Goal: Information Seeking & Learning: Learn about a topic

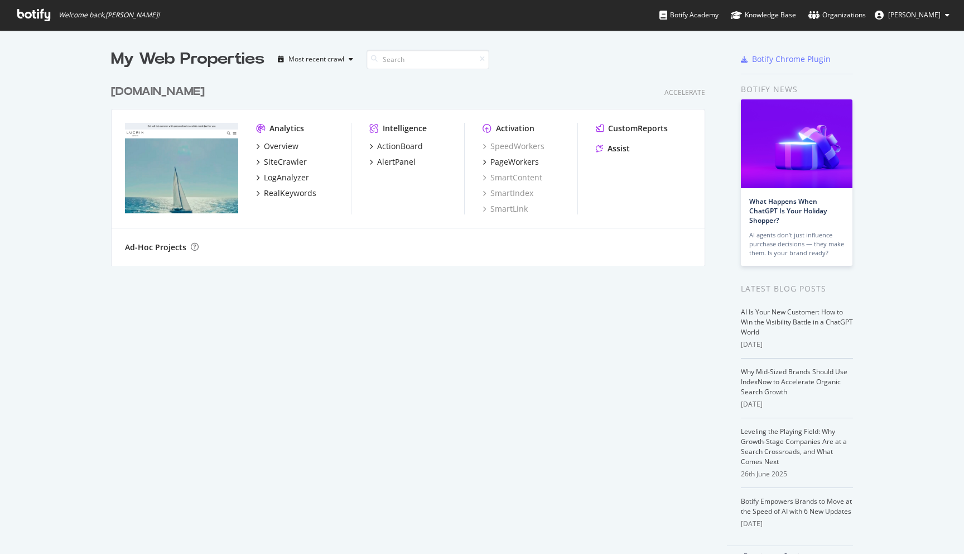
scroll to position [554, 964]
click at [337, 56] on div "Most recent crawl" at bounding box center [317, 59] width 56 height 7
click at [415, 100] on div "[DOMAIN_NAME] Accelerate Analytics Overview SiteCrawler LogAnalyzer RealKeyword…" at bounding box center [412, 167] width 603 height 195
click at [289, 179] on div "LogAnalyzer" at bounding box center [286, 177] width 45 height 11
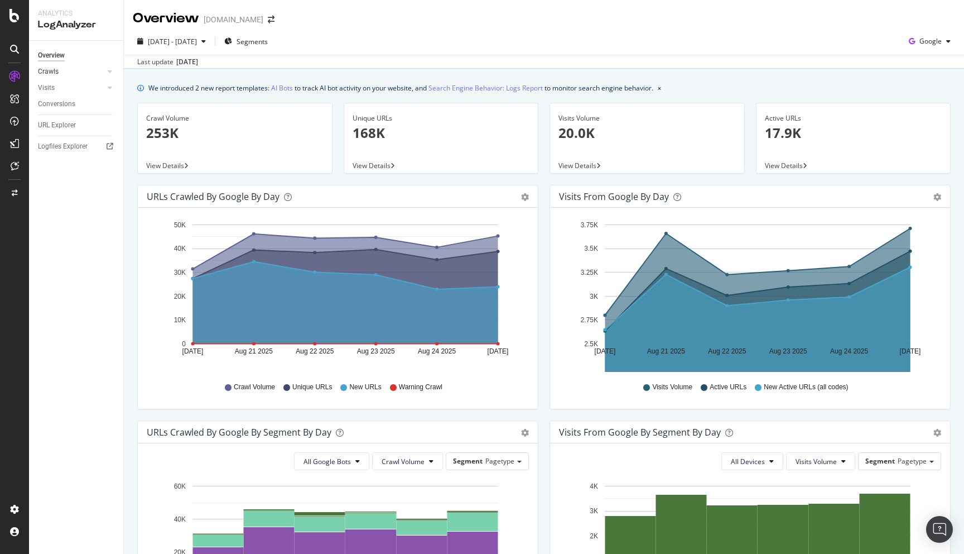
click at [70, 74] on link "Crawls" at bounding box center [71, 72] width 66 height 12
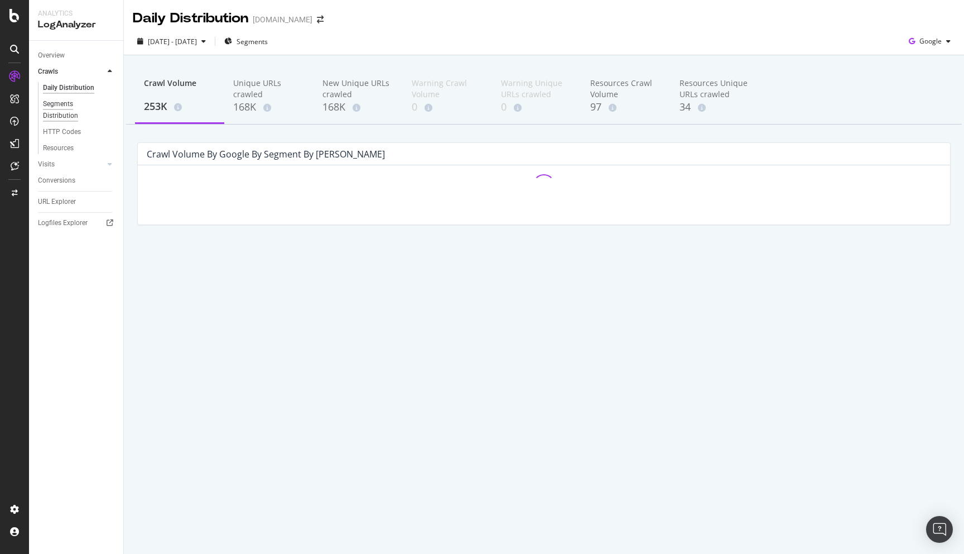
click at [72, 99] on div "Segments Distribution" at bounding box center [74, 109] width 62 height 23
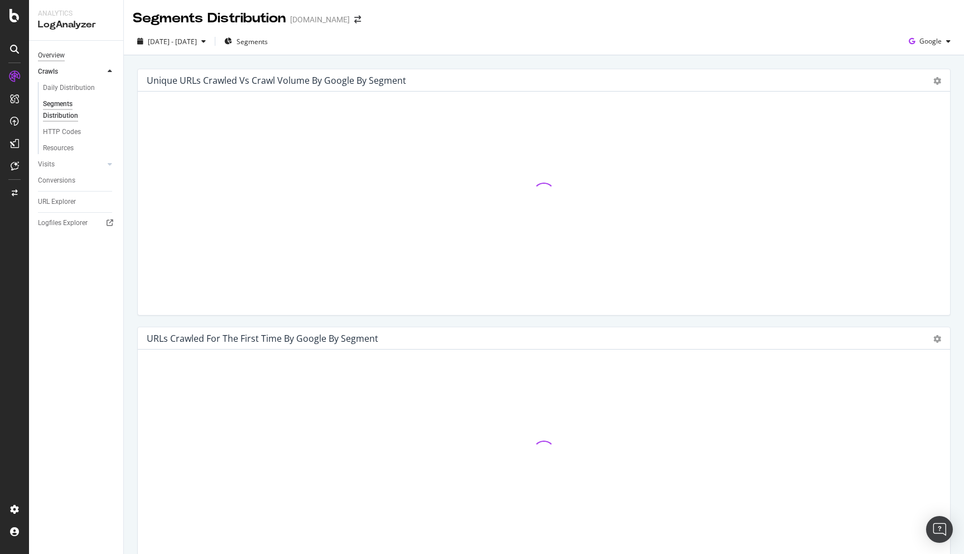
click at [58, 54] on div "Overview" at bounding box center [51, 56] width 27 height 12
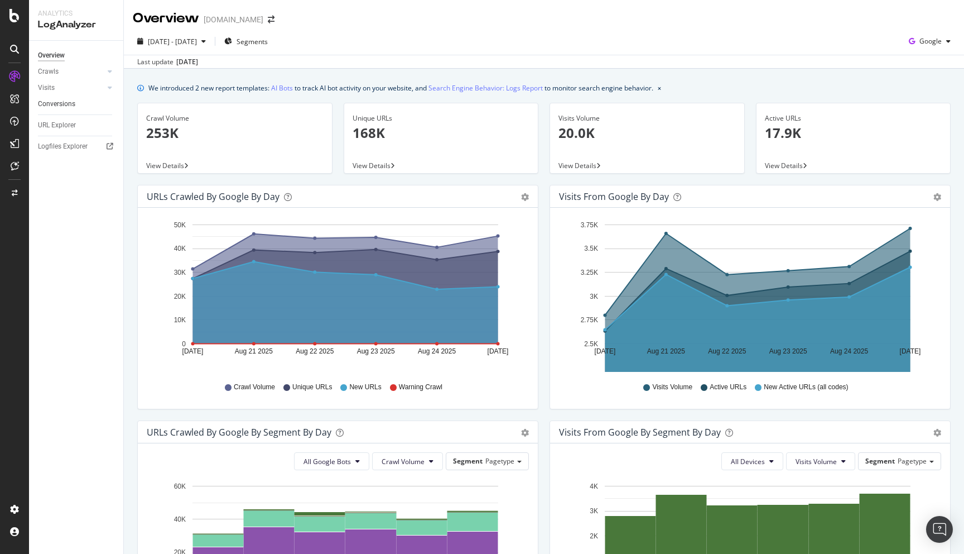
click at [90, 99] on link "Conversions" at bounding box center [77, 104] width 78 height 12
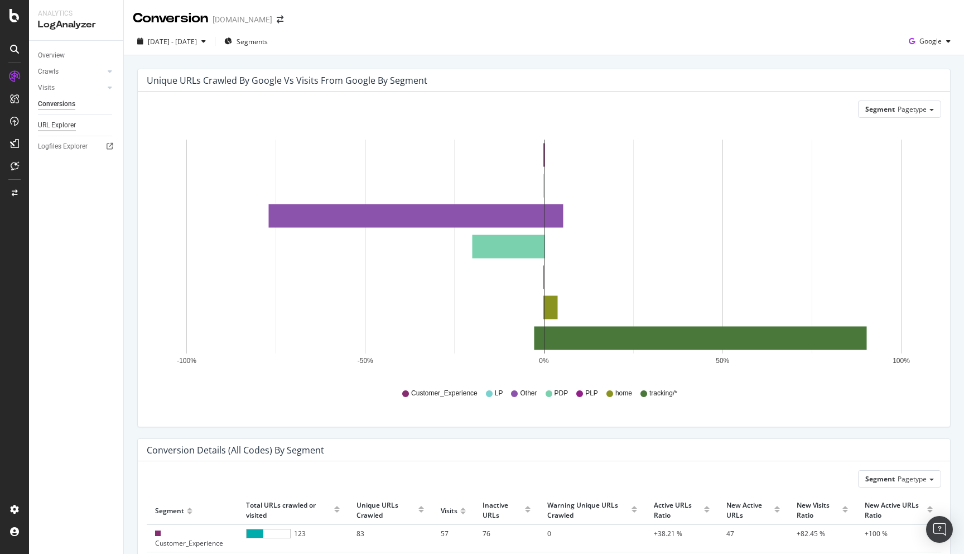
click at [59, 126] on div "URL Explorer" at bounding box center [57, 125] width 38 height 12
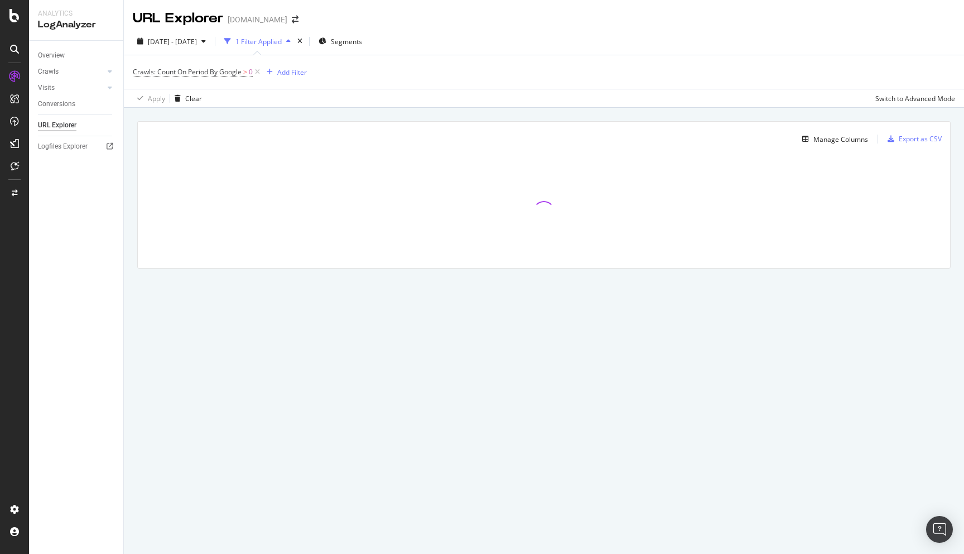
click at [78, 78] on div "Crawls" at bounding box center [80, 72] width 85 height 16
click at [79, 85] on link "Visits" at bounding box center [71, 88] width 66 height 12
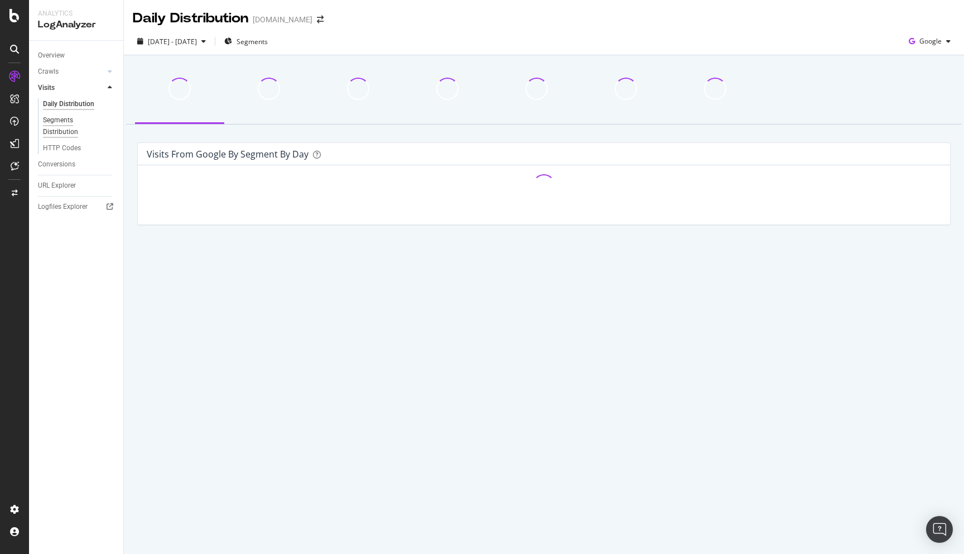
click at [68, 116] on div "Segments Distribution" at bounding box center [74, 125] width 62 height 23
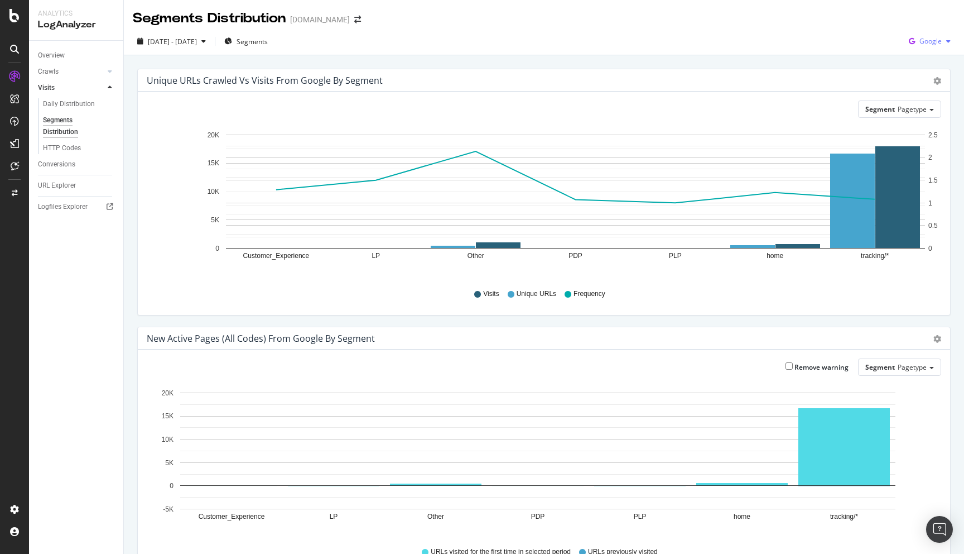
click at [929, 34] on div "Google" at bounding box center [930, 41] width 51 height 17
click at [923, 87] on span "Bing" at bounding box center [930, 84] width 41 height 10
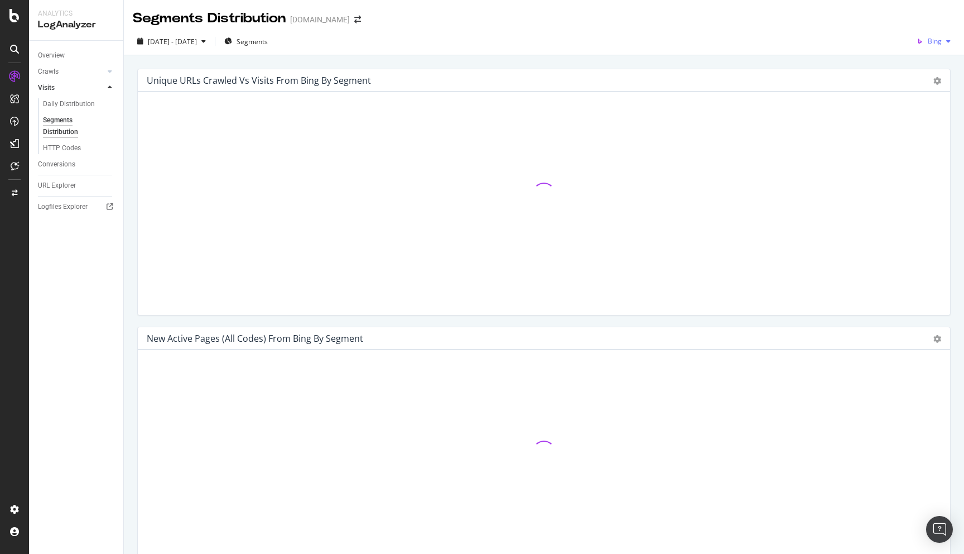
click at [949, 40] on icon "button" at bounding box center [949, 41] width 4 height 7
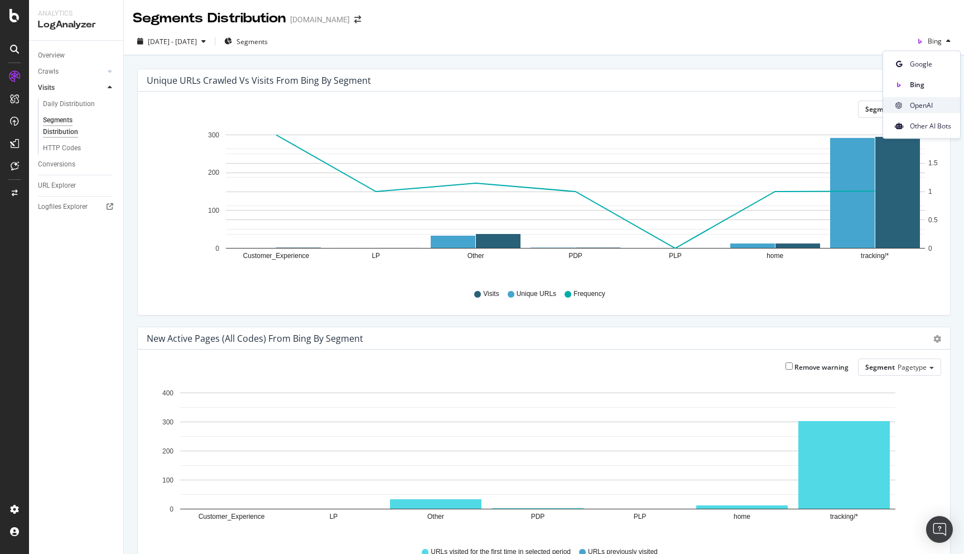
click at [925, 103] on span "OpenAI" at bounding box center [930, 105] width 41 height 10
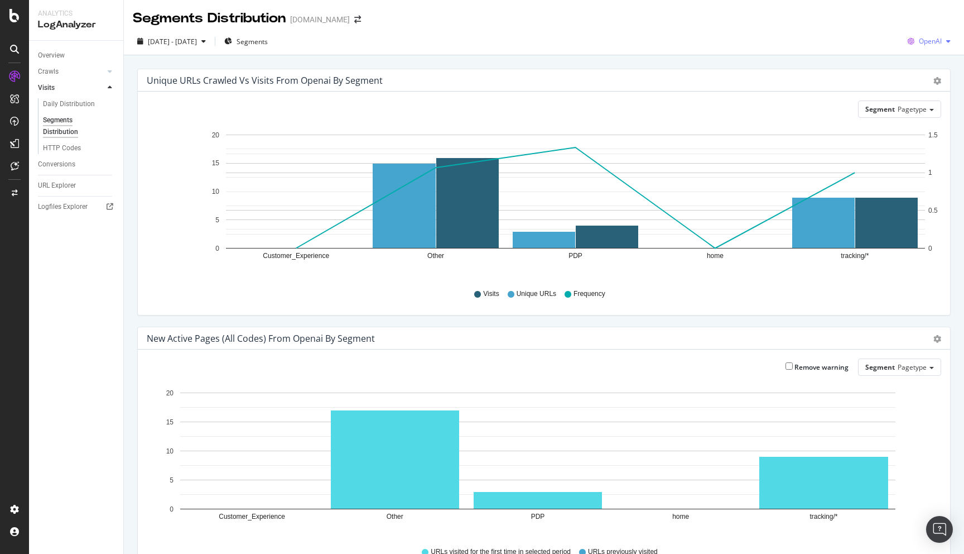
click at [950, 41] on icon "button" at bounding box center [949, 41] width 4 height 7
click at [922, 125] on span "Other AI Bots" at bounding box center [930, 126] width 41 height 10
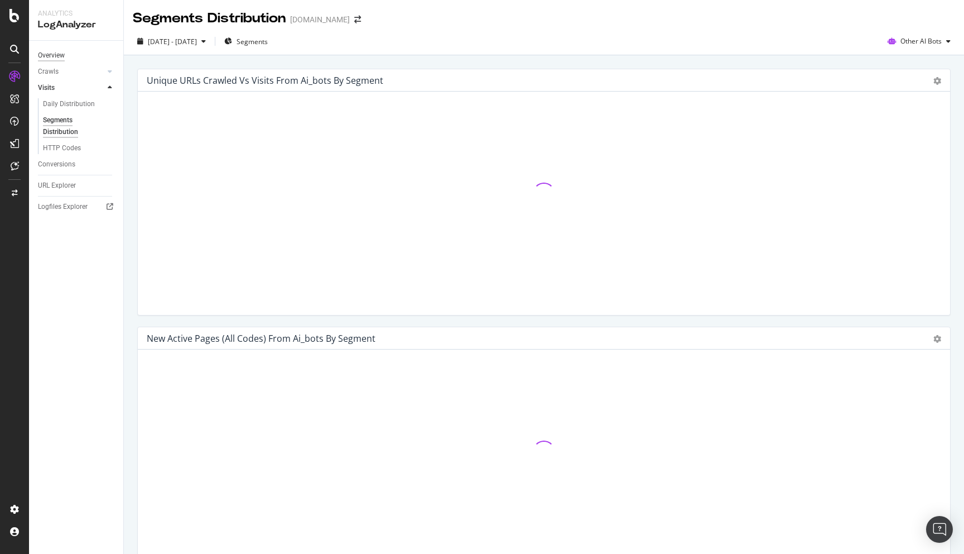
click at [57, 54] on div "Overview" at bounding box center [51, 56] width 27 height 12
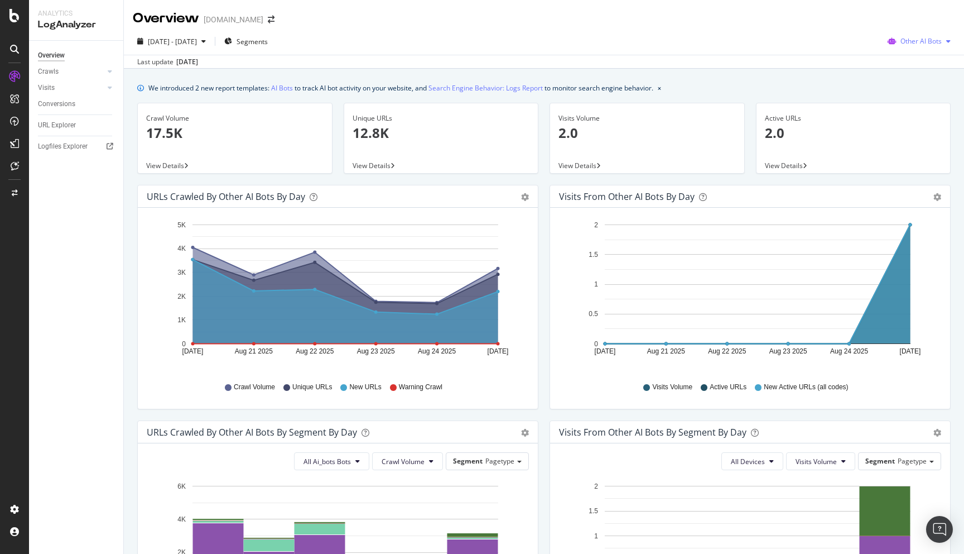
click at [933, 42] on span "Other AI Bots" at bounding box center [921, 40] width 41 height 9
click at [904, 42] on span "Other AI Bots" at bounding box center [921, 40] width 41 height 9
click at [904, 69] on div "Google" at bounding box center [919, 64] width 79 height 16
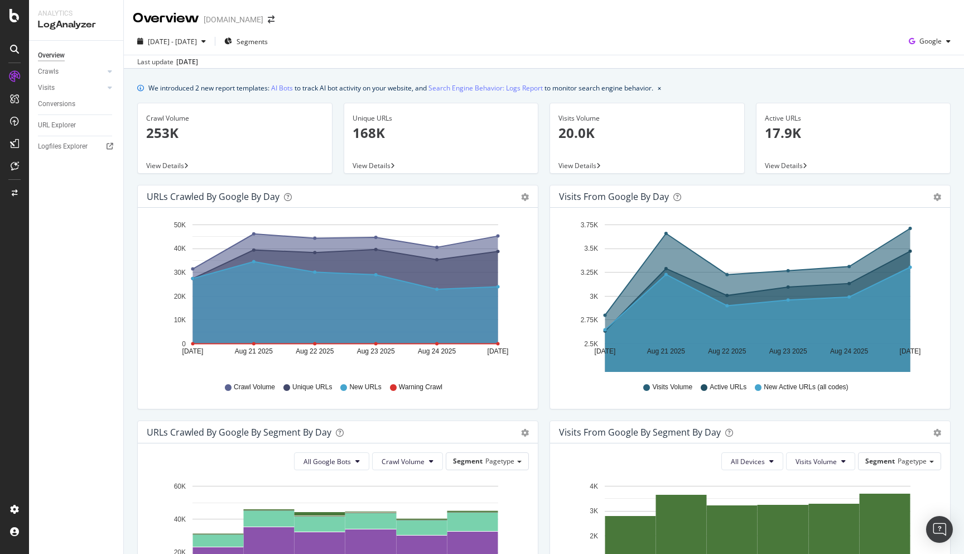
click at [13, 101] on icon at bounding box center [14, 98] width 9 height 9
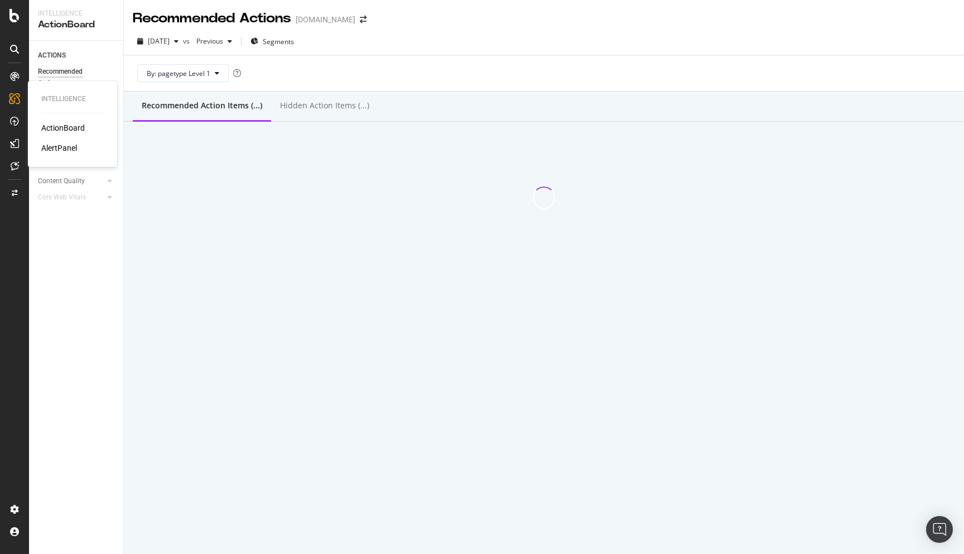
click at [55, 132] on div "ActionBoard" at bounding box center [63, 127] width 44 height 11
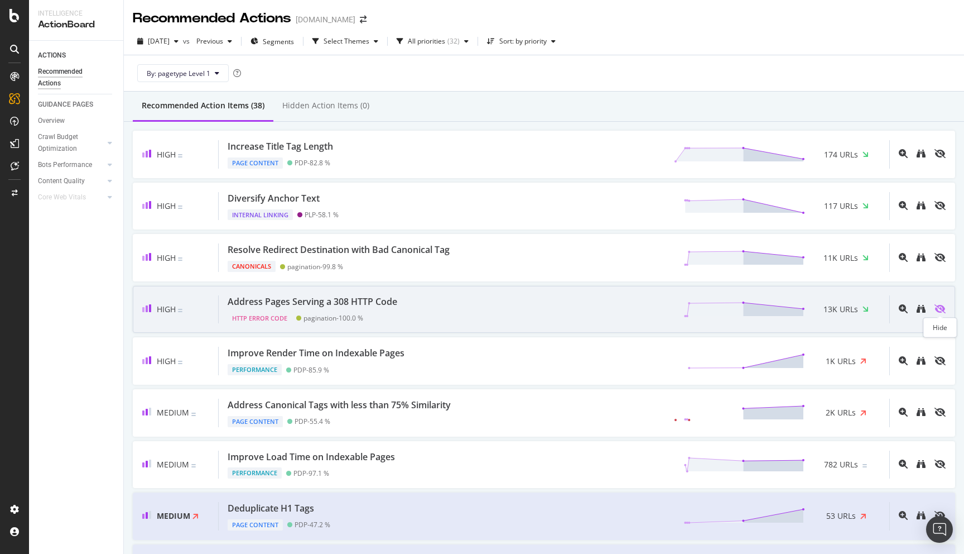
click at [943, 309] on icon "eye-slash" at bounding box center [940, 308] width 11 height 9
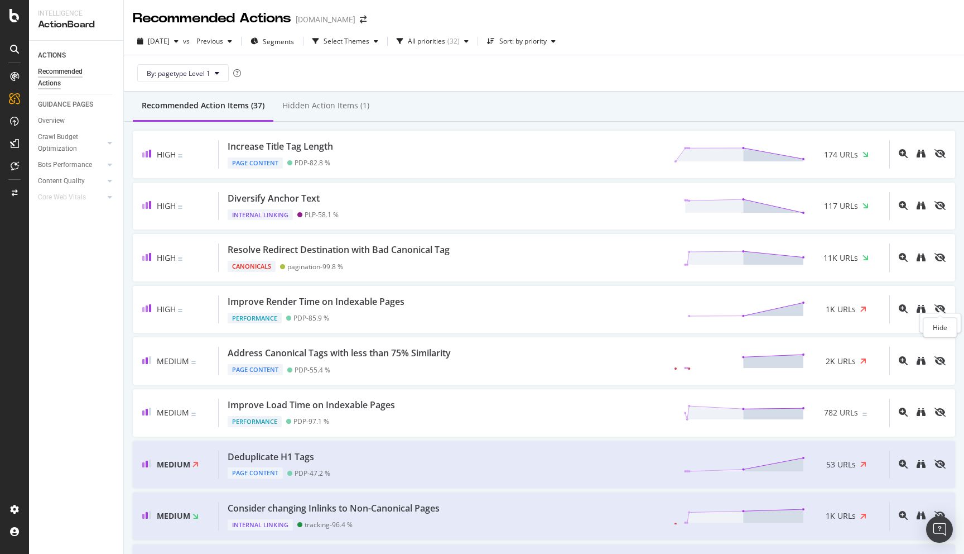
click at [943, 309] on icon "eye-slash" at bounding box center [940, 308] width 11 height 9
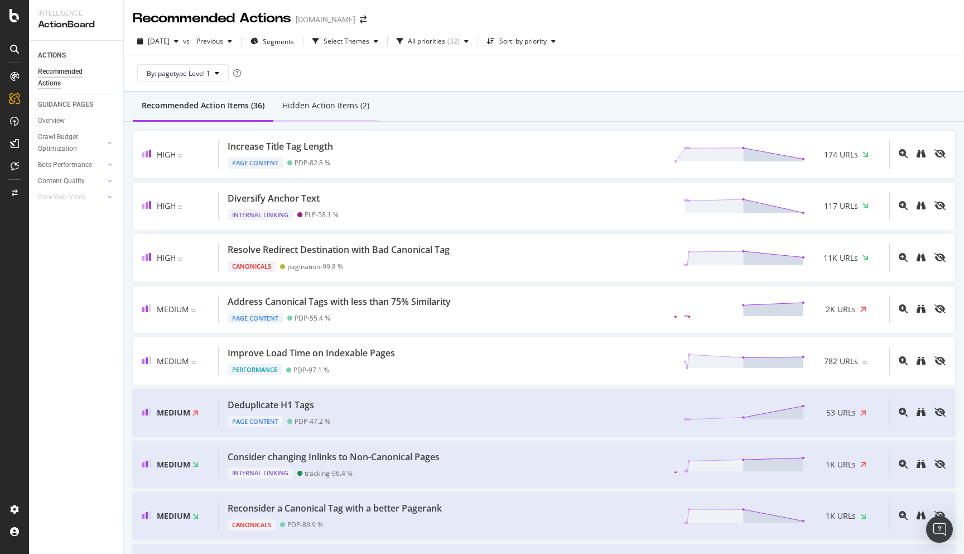
click at [289, 101] on div "Hidden Action Items (2)" at bounding box center [325, 105] width 87 height 11
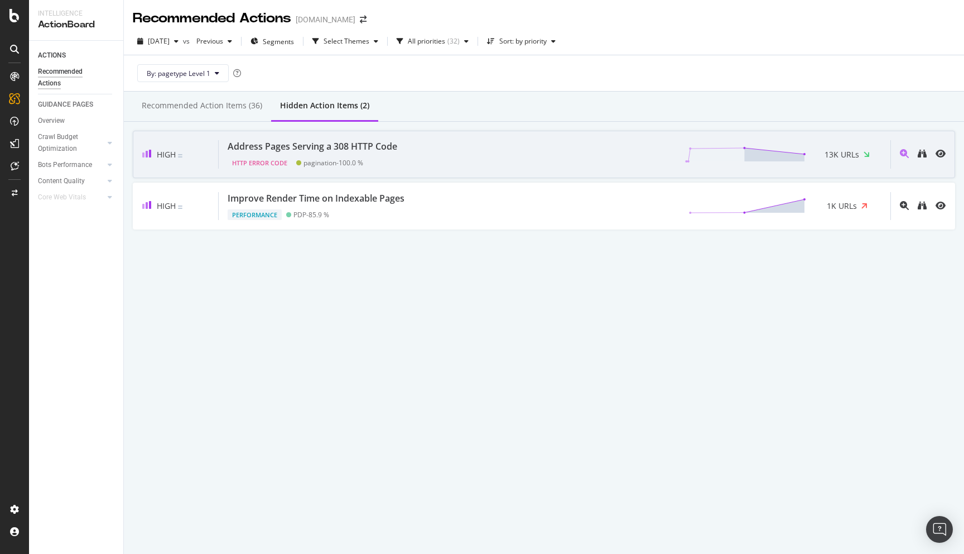
click at [265, 151] on div "Address Pages Serving a 308 HTTP Code" at bounding box center [313, 146] width 170 height 13
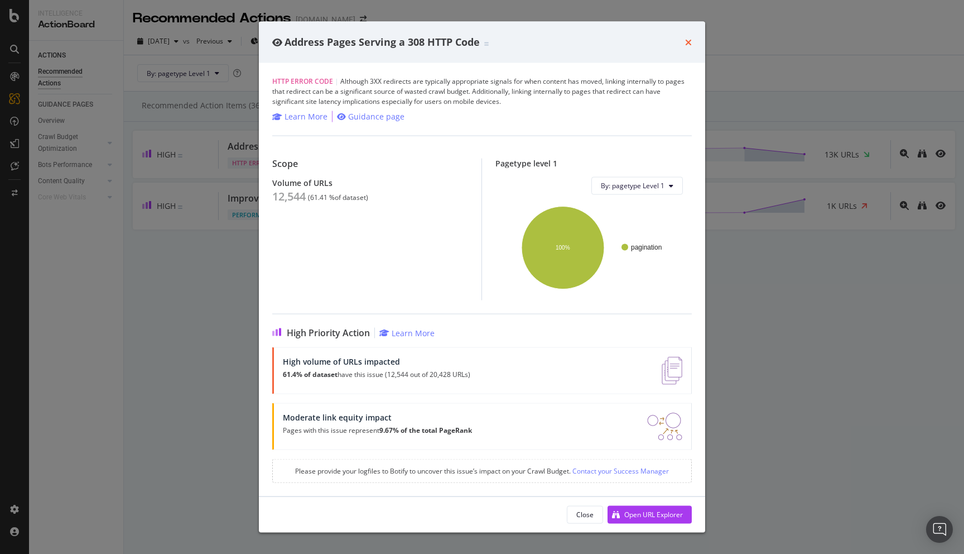
click at [685, 45] on icon "times" at bounding box center [688, 41] width 7 height 9
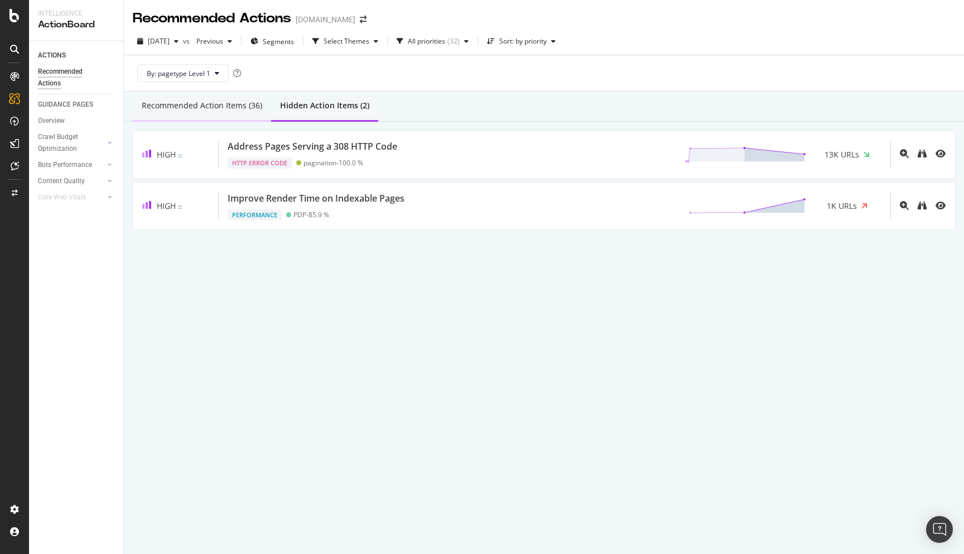
click at [191, 109] on div "Recommended Action Items (36)" at bounding box center [202, 105] width 121 height 11
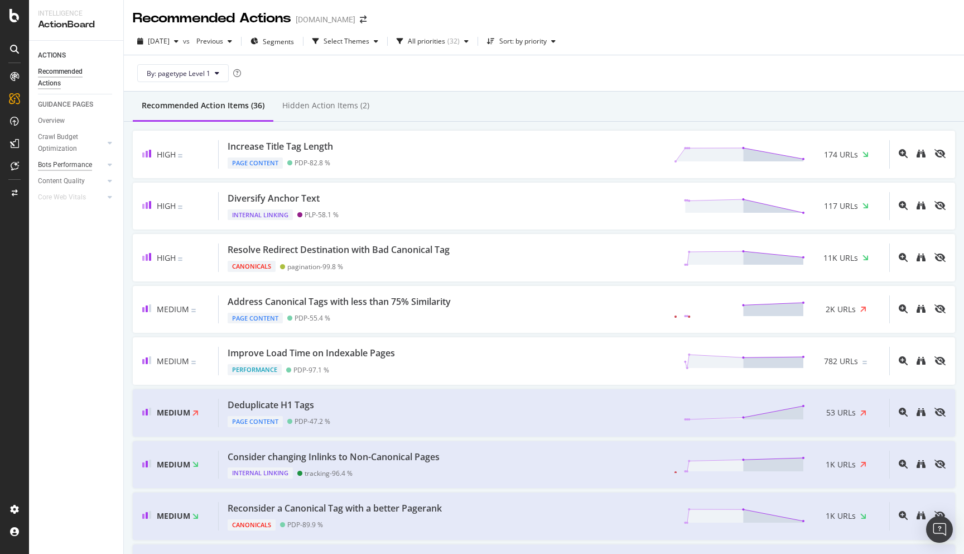
click at [88, 167] on div "Bots Performance" at bounding box center [65, 165] width 54 height 12
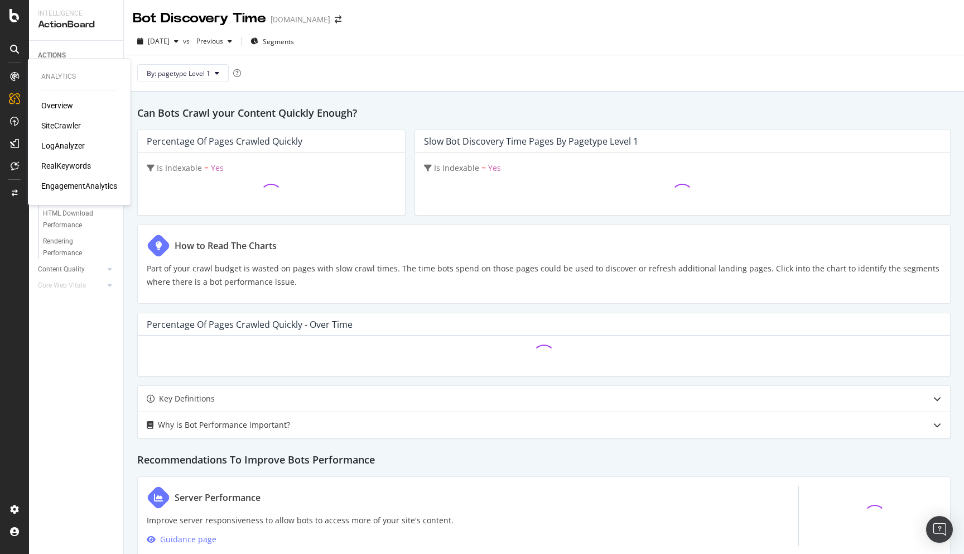
click at [19, 75] on div at bounding box center [15, 77] width 18 height 18
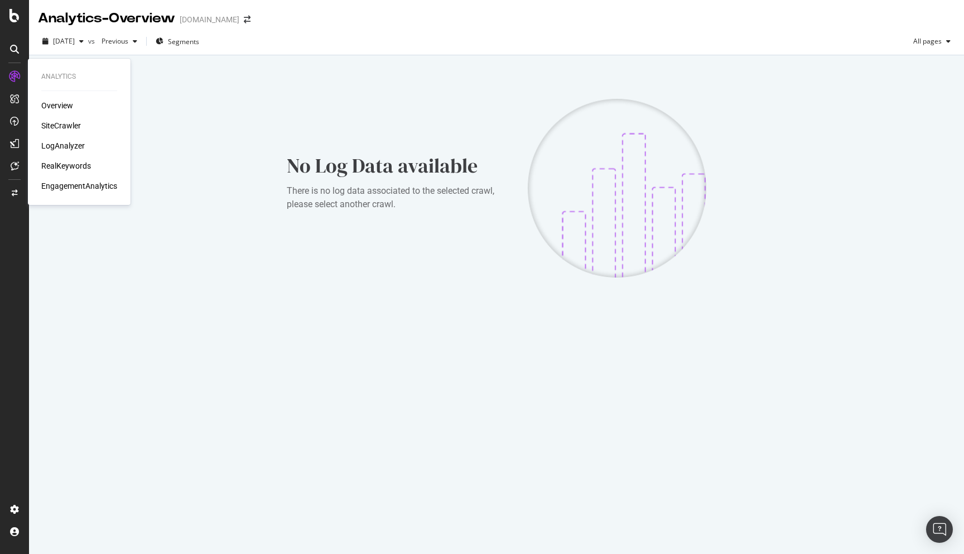
click at [68, 126] on div "SiteCrawler" at bounding box center [61, 125] width 40 height 11
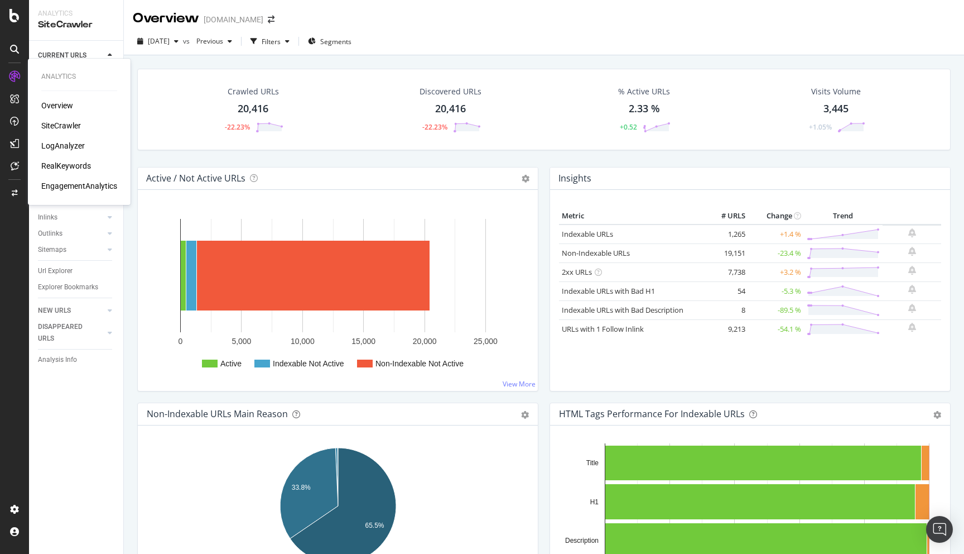
click at [76, 143] on div "LogAnalyzer" at bounding box center [63, 145] width 44 height 11
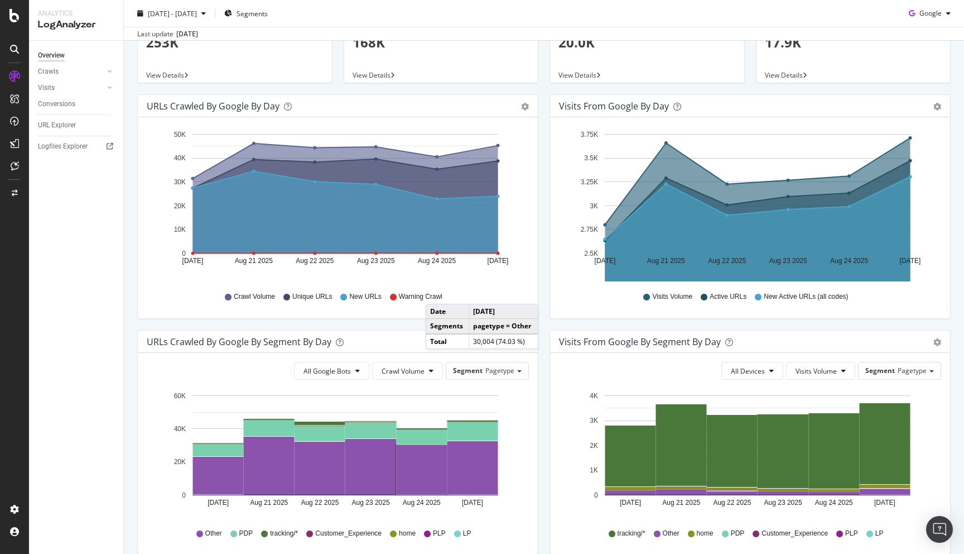
scroll to position [8, 0]
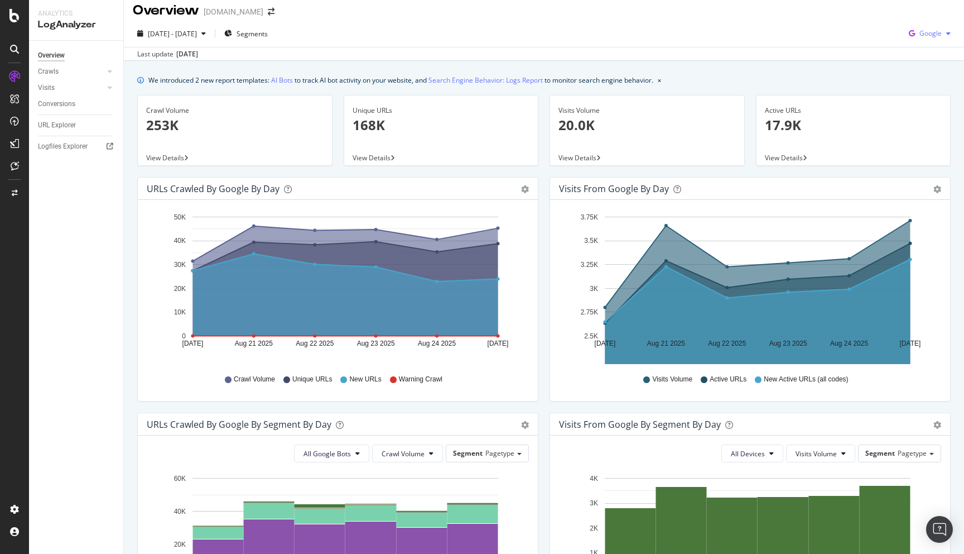
click at [940, 42] on button "Google" at bounding box center [930, 34] width 51 height 18
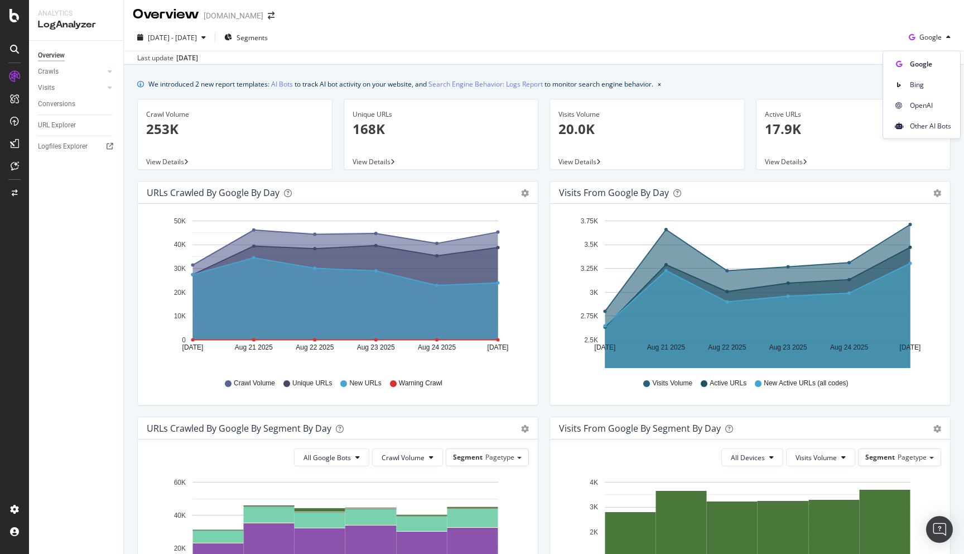
scroll to position [0, 0]
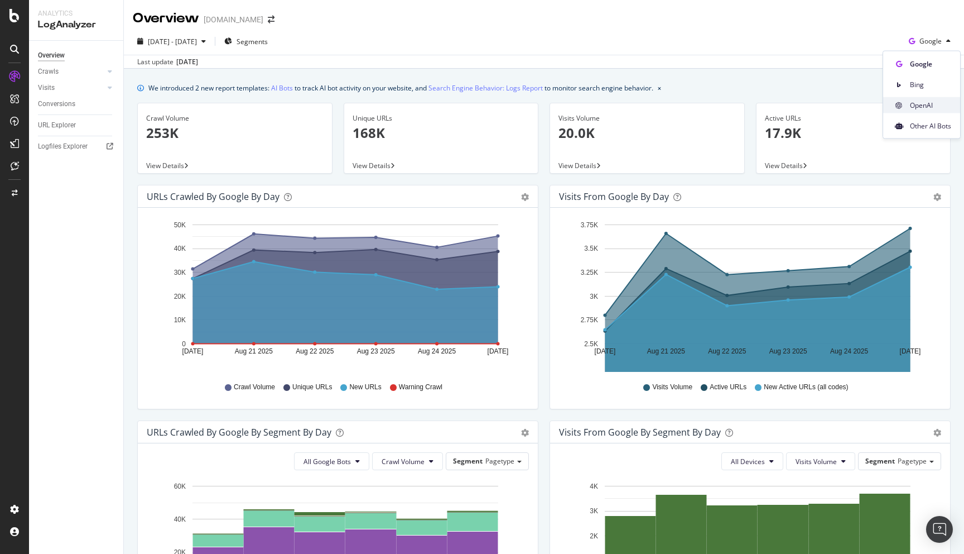
click at [928, 112] on div "OpenAI" at bounding box center [921, 105] width 77 height 16
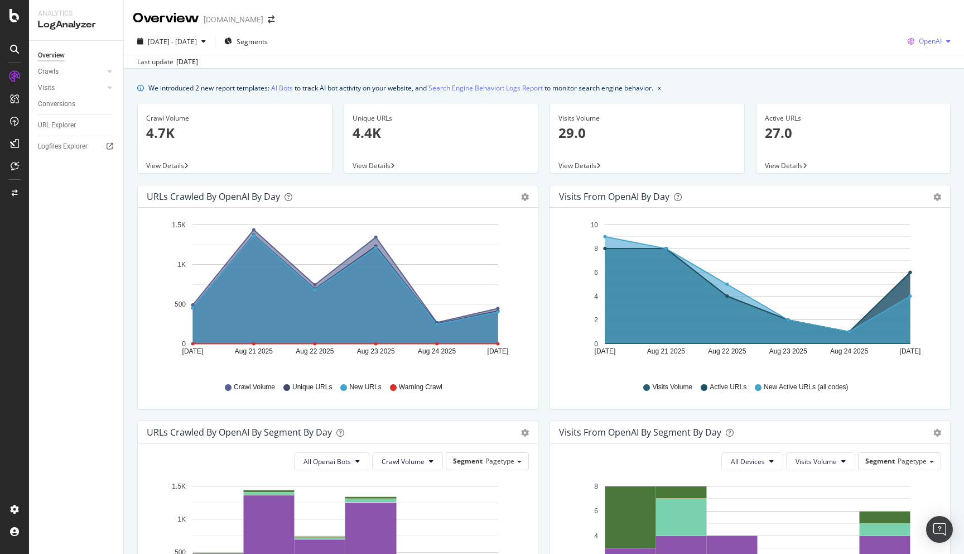
click at [934, 33] on div "OpenAI" at bounding box center [930, 41] width 52 height 17
click at [921, 81] on span "Bing" at bounding box center [930, 84] width 41 height 10
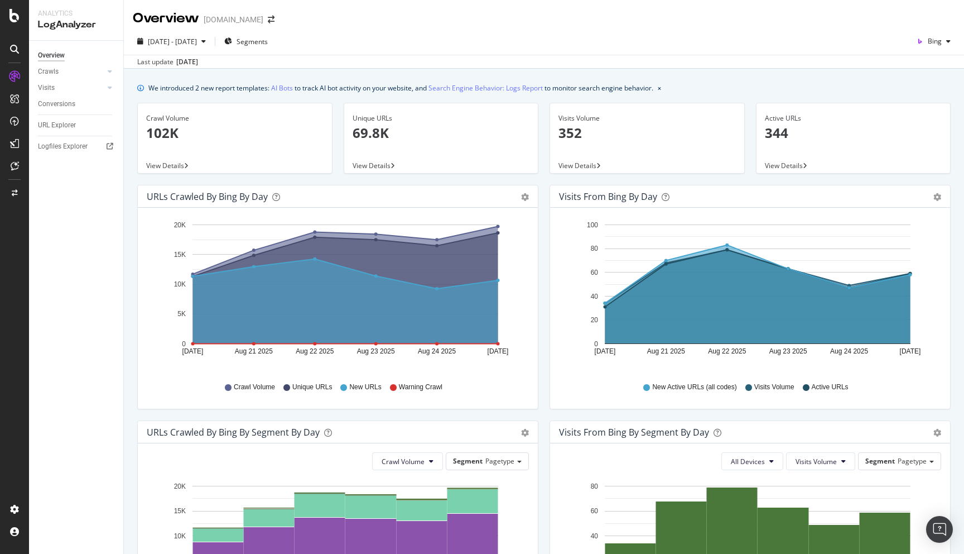
click at [401, 332] on icon "A chart." at bounding box center [345, 301] width 305 height 85
click at [685, 309] on icon "A chart." at bounding box center [758, 294] width 305 height 99
click at [195, 144] on div "Crawl Volume 102K" at bounding box center [234, 130] width 177 height 54
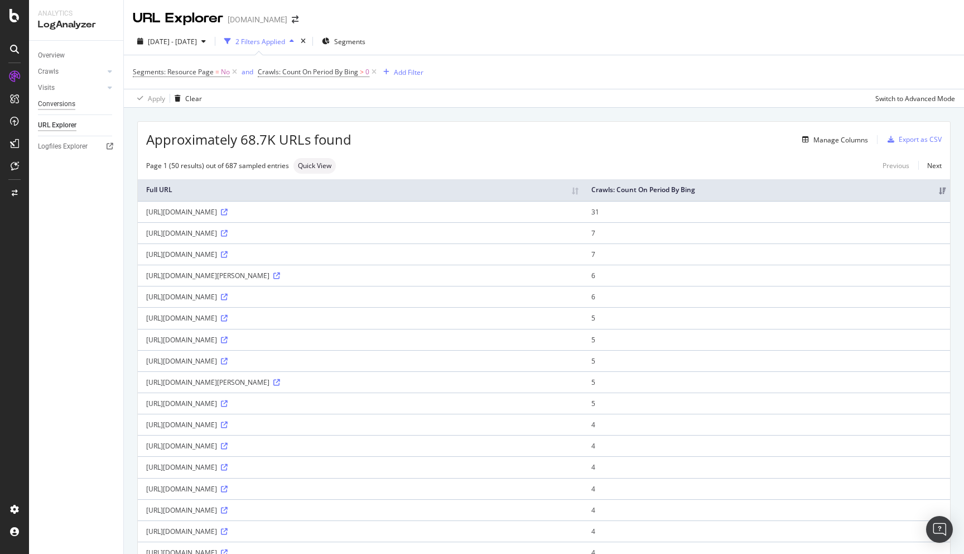
click at [60, 105] on div "Conversions" at bounding box center [56, 104] width 37 height 12
click at [60, 59] on div "Overview" at bounding box center [51, 56] width 27 height 12
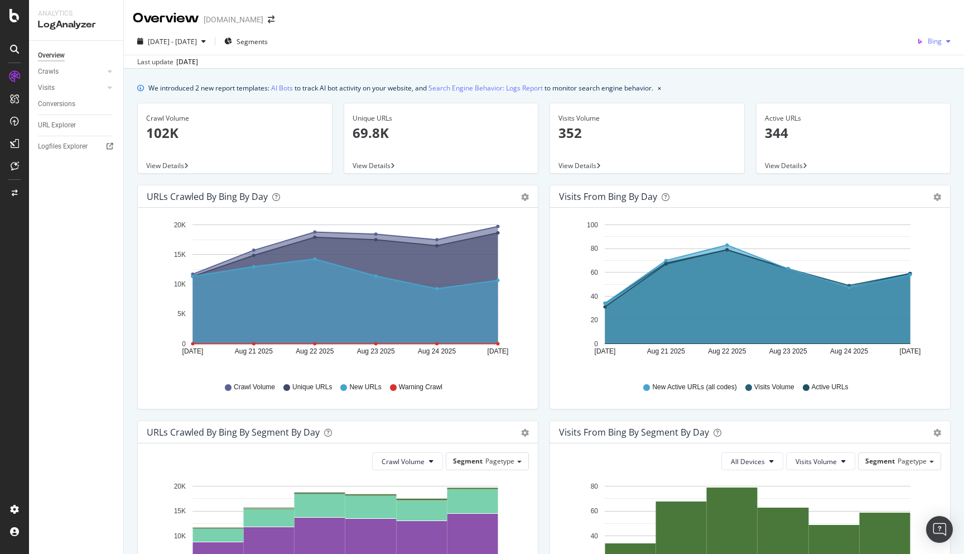
click at [939, 44] on span "Bing" at bounding box center [935, 40] width 14 height 9
click at [947, 58] on div "Google" at bounding box center [921, 64] width 77 height 16
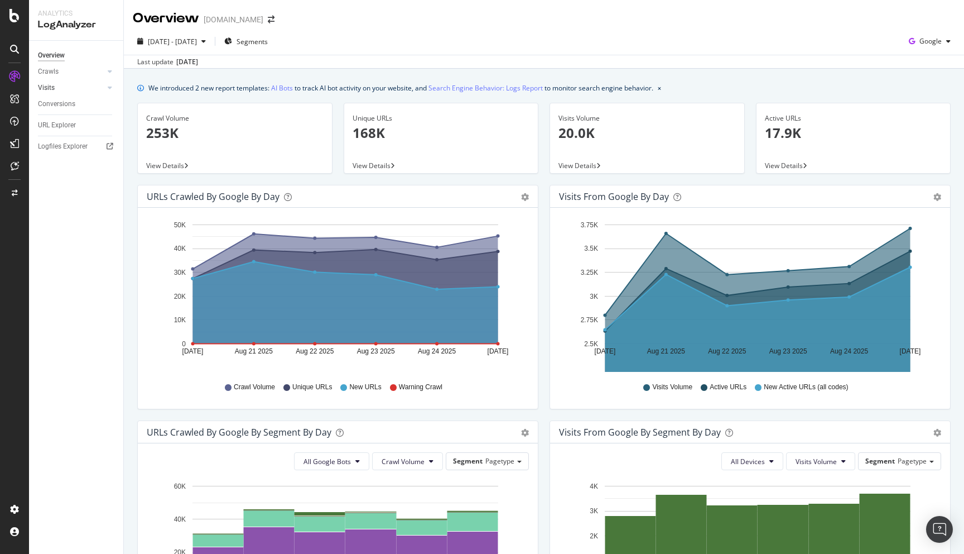
click at [67, 89] on link "Visits" at bounding box center [71, 88] width 66 height 12
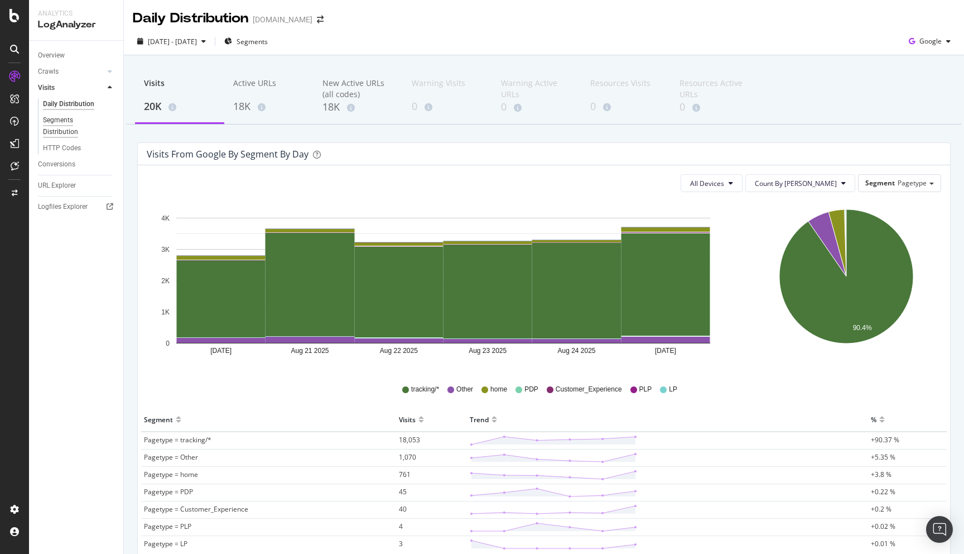
click at [70, 122] on div "Segments Distribution" at bounding box center [74, 125] width 62 height 23
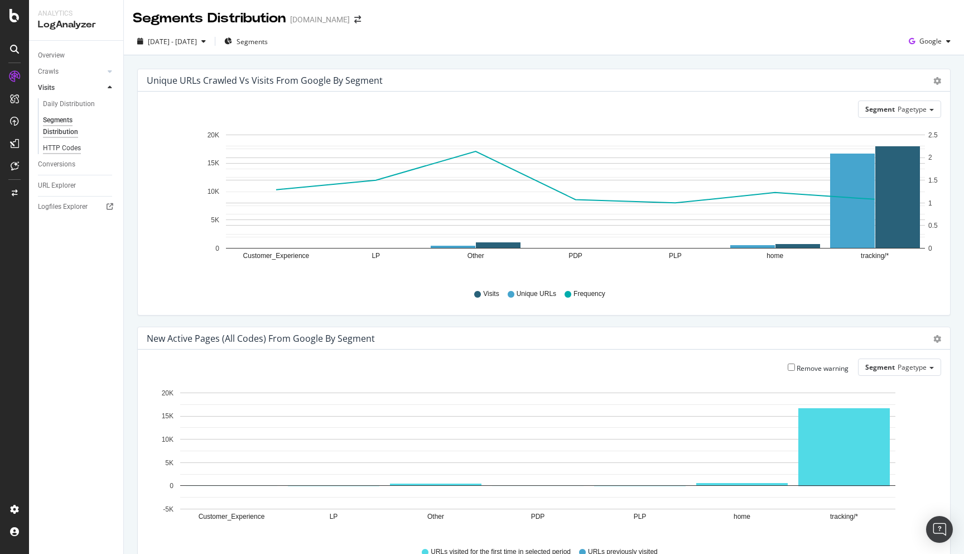
click at [70, 145] on div "HTTP Codes" at bounding box center [62, 148] width 38 height 12
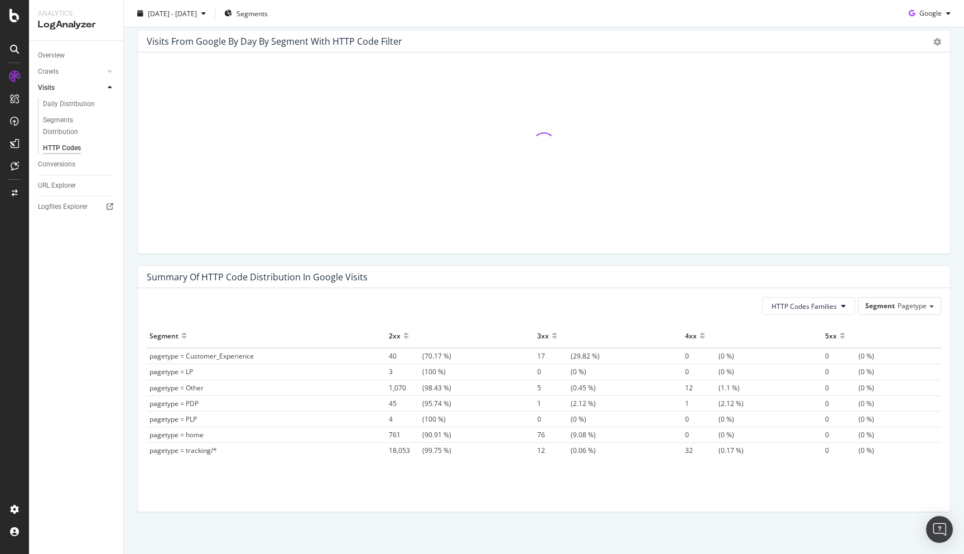
scroll to position [601, 0]
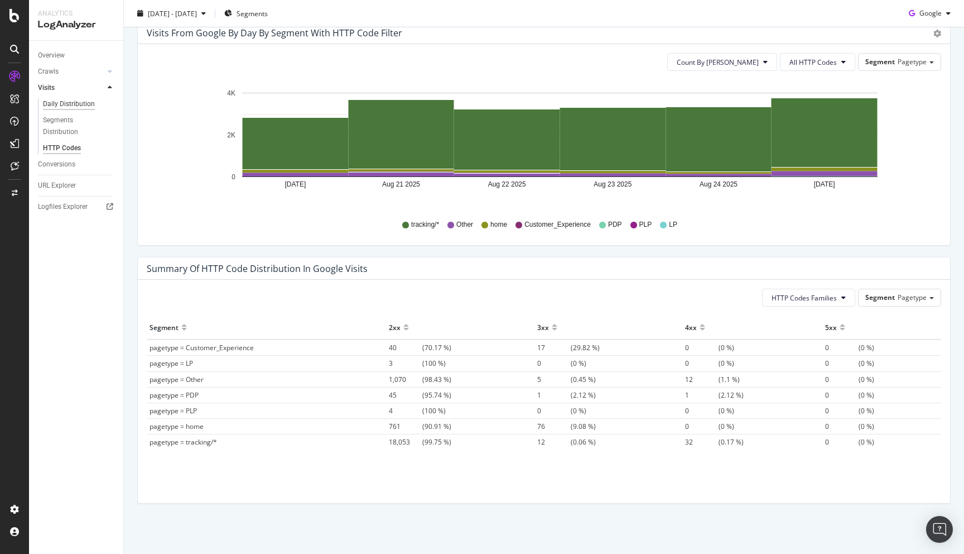
click at [76, 105] on div "Daily Distribution" at bounding box center [69, 104] width 52 height 12
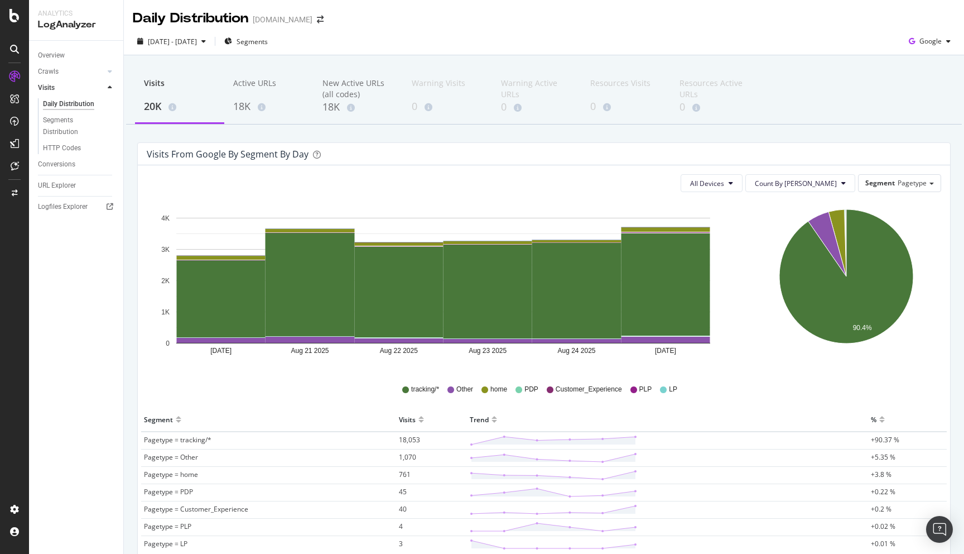
click at [68, 171] on div "Conversions" at bounding box center [80, 164] width 85 height 16
click at [68, 167] on div "Conversions" at bounding box center [56, 165] width 37 height 12
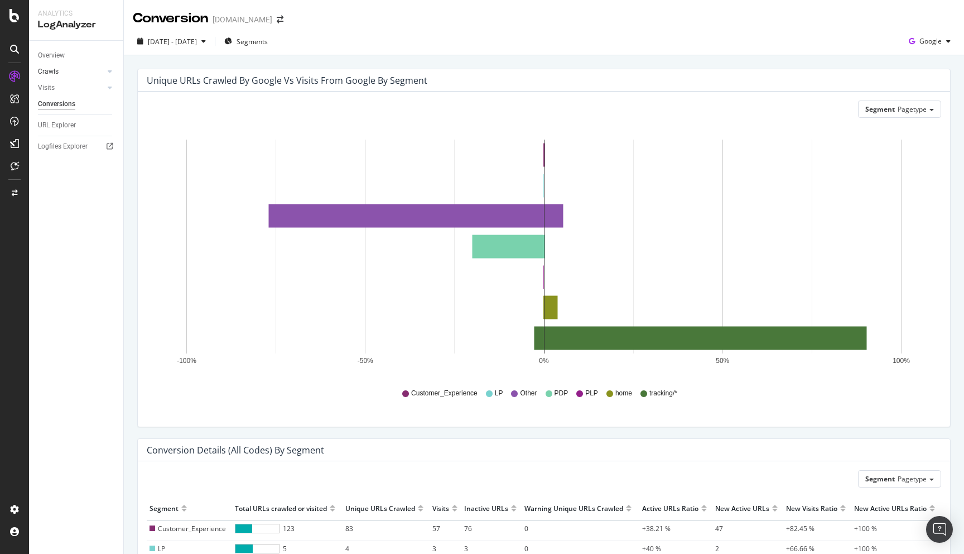
click at [65, 75] on link "Crawls" at bounding box center [71, 72] width 66 height 12
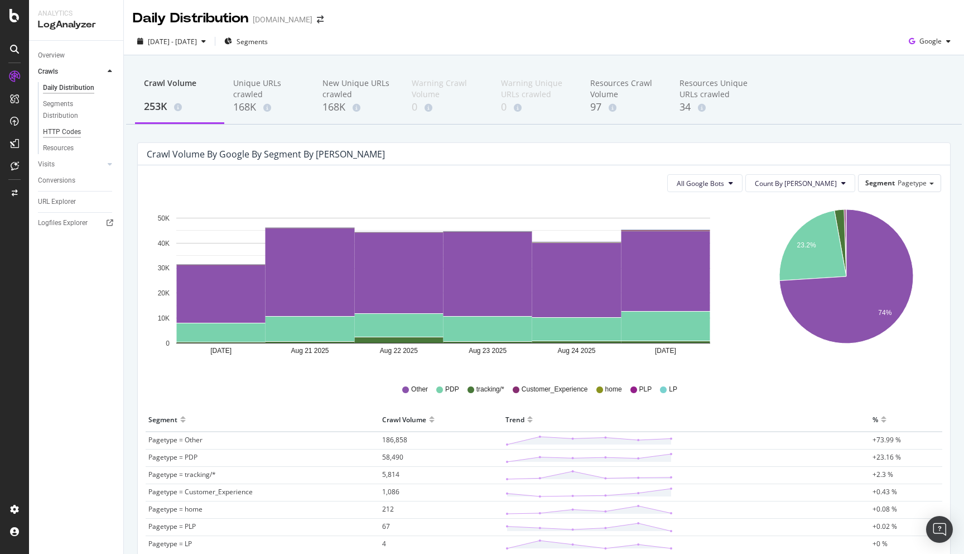
click at [79, 136] on div "HTTP Codes" at bounding box center [62, 132] width 38 height 12
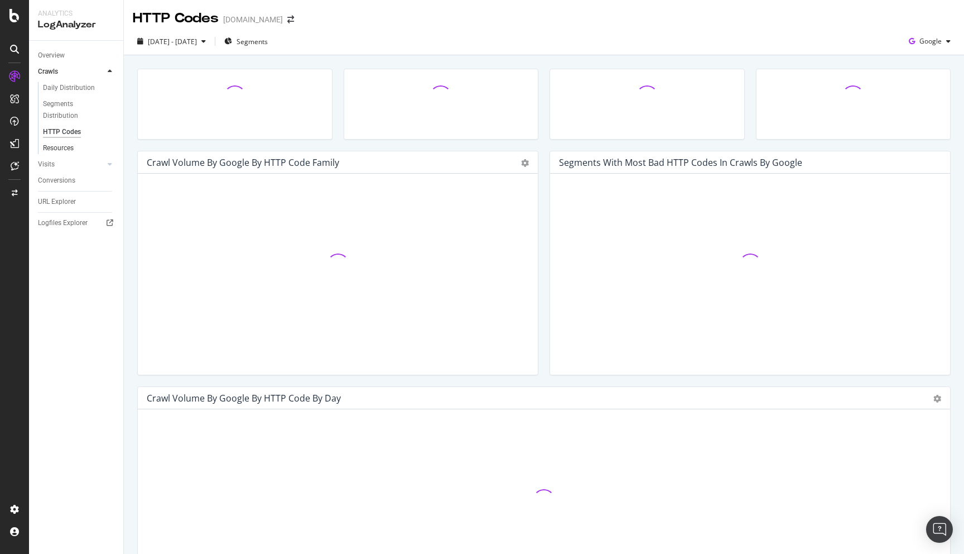
click at [76, 146] on link "Resources" at bounding box center [79, 148] width 73 height 12
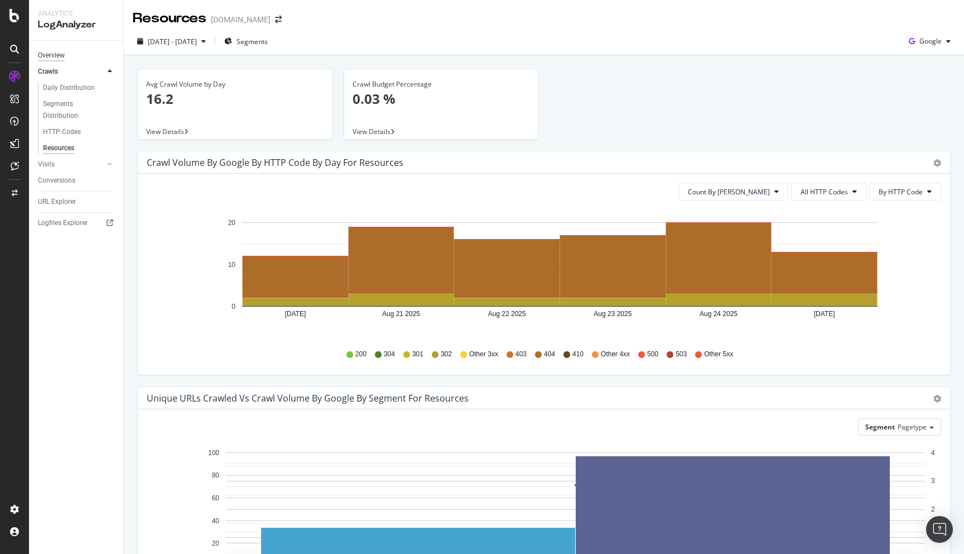
click at [56, 56] on div "Overview" at bounding box center [51, 56] width 27 height 12
